Goal: Transaction & Acquisition: Purchase product/service

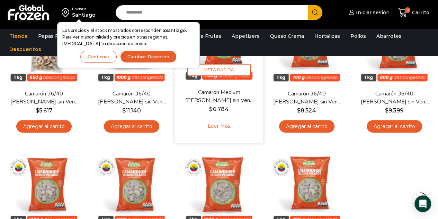
scroll to position [69, 0]
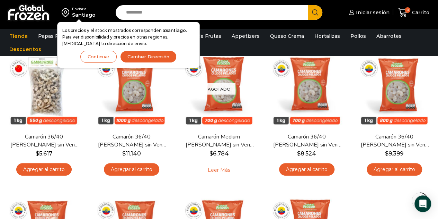
click at [240, 45] on ul "Tienda Papas Fritas Papas Bastón Papas Especiales Camarones Camarones Crudos Pe…" at bounding box center [219, 42] width 430 height 26
click at [94, 55] on button "Continuar" at bounding box center [98, 57] width 36 height 12
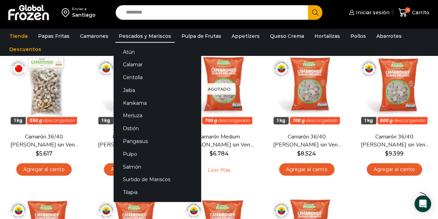
click at [130, 33] on link "Pescados y Mariscos" at bounding box center [144, 35] width 59 height 13
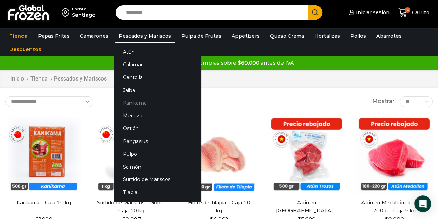
click at [131, 104] on link "Kanikama" at bounding box center [157, 102] width 87 height 13
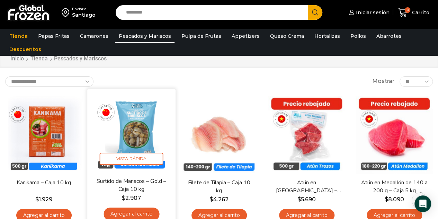
scroll to position [35, 0]
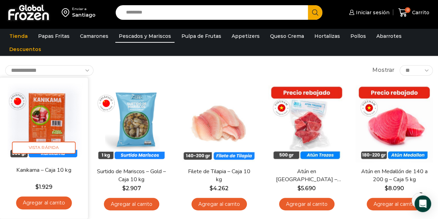
click at [56, 119] on img at bounding box center [44, 121] width 78 height 78
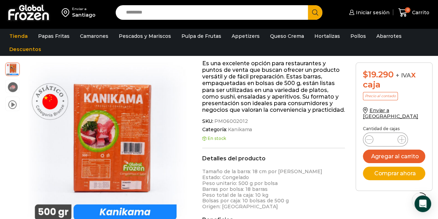
scroll to position [35, 0]
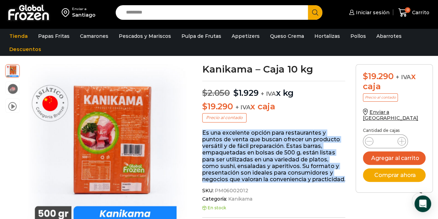
drag, startPoint x: 202, startPoint y: 132, endPoint x: 251, endPoint y: 187, distance: 74.0
copy p "Es una excelente opción para restaurantes y puntos de venta que buscan ofrecer …"
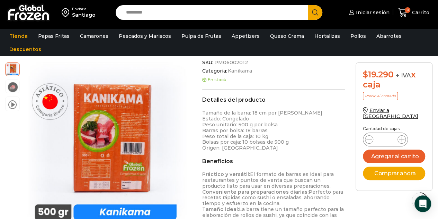
scroll to position [173, 0]
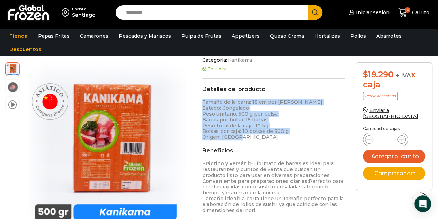
drag, startPoint x: 240, startPoint y: 144, endPoint x: 199, endPoint y: 109, distance: 53.5
click at [199, 109] on div "Kanikama – Caja 10 kg $ 2.050 Original price was: $2.050. $ 1.929 Current price…" at bounding box center [273, 115] width 153 height 378
copy p "Tamaño de la barra: 18 cm por barra Estado: Congelado Peso unitario: 500 g por …"
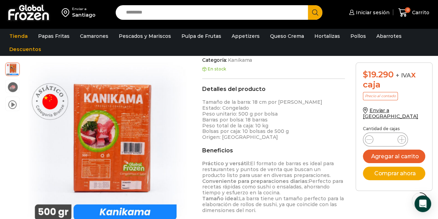
click at [275, 147] on div "Detalles del producto Tamaño de la barra: 18 cm por barra Estado: Congelado Pes…" at bounding box center [273, 181] width 143 height 190
